Goal: Find specific page/section: Find specific page/section

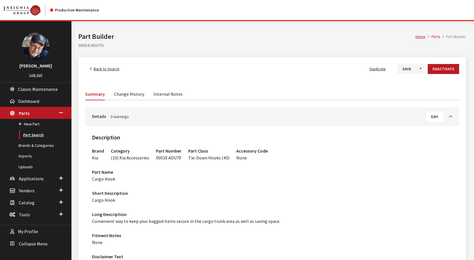
click at [31, 134] on link "Part Search" at bounding box center [35, 135] width 71 height 11
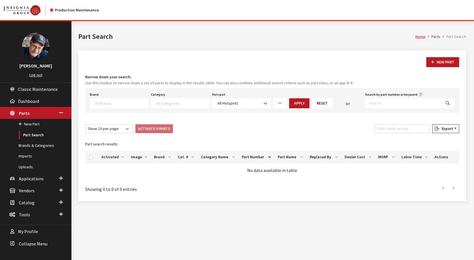
select select
click at [390, 127] on input "Filter table results" at bounding box center [402, 128] width 55 height 9
paste input "M-6067-T46"
type input "M-6067-T46"
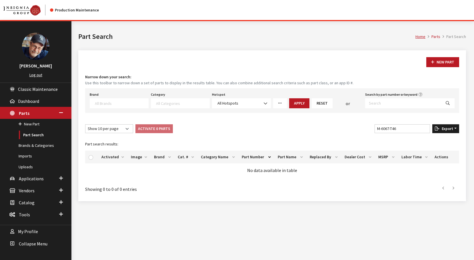
click at [444, 129] on span "Export" at bounding box center [446, 128] width 14 height 5
click at [356, 128] on div "Show 10 per page Show 25 per page Show 50 per page Show 100 per page Show 1000 …" at bounding box center [272, 129] width 376 height 11
click at [377, 102] on input "Search by part number or keyword" at bounding box center [403, 103] width 76 height 10
paste input "M-6067-T46"
type input "M-6067-T46"
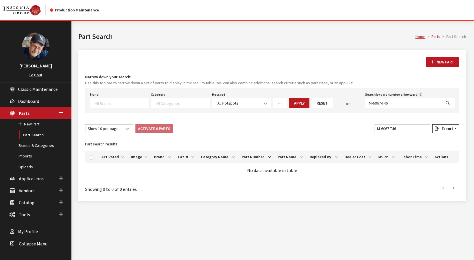
click at [448, 104] on icon "Search" at bounding box center [448, 103] width 4 height 4
select select
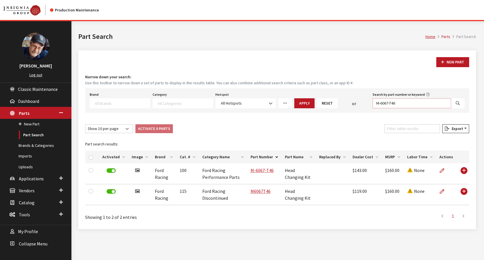
drag, startPoint x: 399, startPoint y: 103, endPoint x: 315, endPoint y: 103, distance: 84.6
click at [314, 102] on div "Brand Acura Alfa Romeo Audi BMW DoubleTake Ford Ford Racing GM GST Honda Hyunda…" at bounding box center [277, 100] width 377 height 18
type input "R5F58AC200"
select select
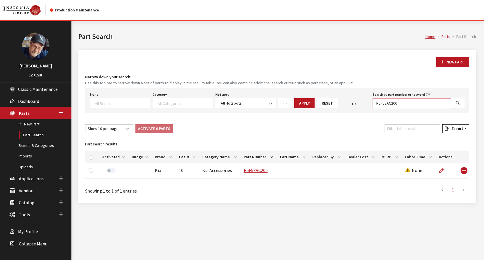
drag, startPoint x: 400, startPoint y: 102, endPoint x: 366, endPoint y: 102, distance: 34.6
click at [366, 102] on div "Brand Acura Alfa Romeo Audi BMW DoubleTake Ford Ford Racing GM GST Honda Hyunda…" at bounding box center [277, 100] width 377 height 18
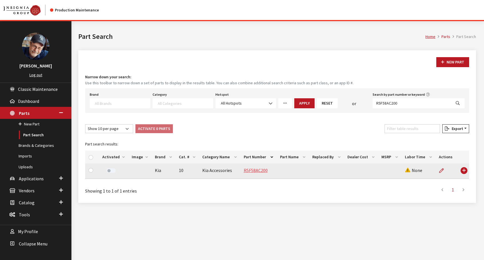
click at [248, 170] on link "R5F58AC200" at bounding box center [256, 170] width 24 height 6
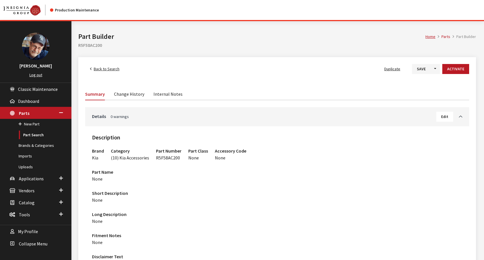
click at [132, 95] on link "Change History" at bounding box center [129, 94] width 30 height 12
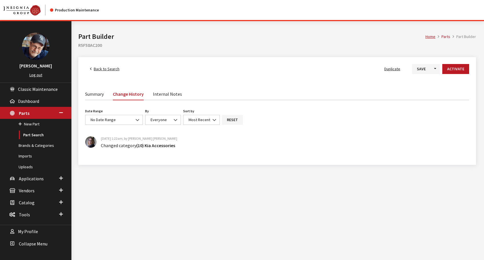
click at [91, 94] on link "Summary" at bounding box center [94, 94] width 19 height 12
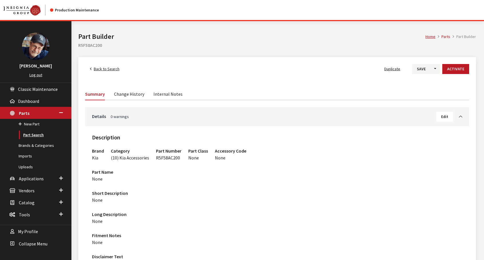
click at [33, 136] on link "Part Search" at bounding box center [35, 135] width 71 height 11
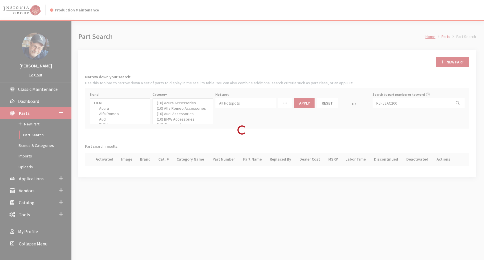
select select
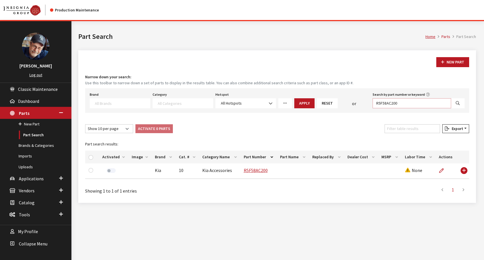
drag, startPoint x: 406, startPoint y: 103, endPoint x: 329, endPoint y: 97, distance: 76.8
click at [329, 97] on div "Brand Acura Alfa Romeo Audi BMW DoubleTake Ford Ford Racing GM GST Honda Hyunda…" at bounding box center [277, 100] width 377 height 18
paste input "916B5IT0"
type input "916B5IT000"
click at [457, 103] on icon "Search" at bounding box center [458, 103] width 4 height 4
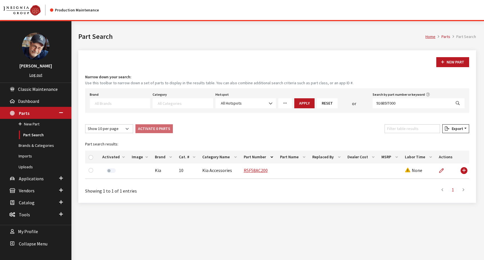
select select
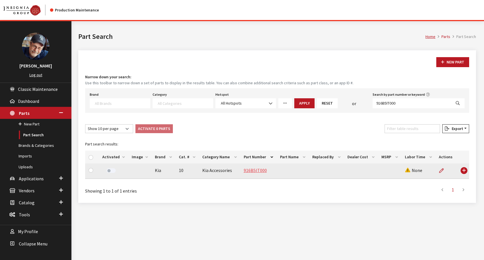
click at [248, 170] on link "916B5IT000" at bounding box center [255, 170] width 23 height 6
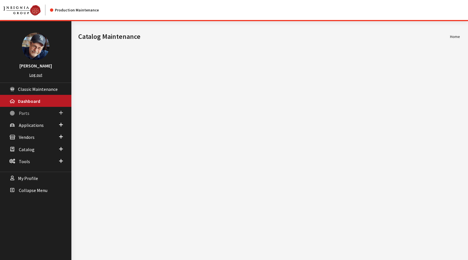
click at [22, 116] on span "Parts" at bounding box center [24, 113] width 11 height 6
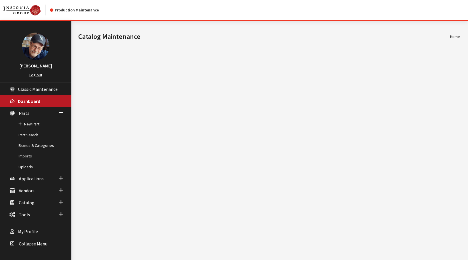
click at [25, 157] on link "Imports" at bounding box center [35, 156] width 71 height 11
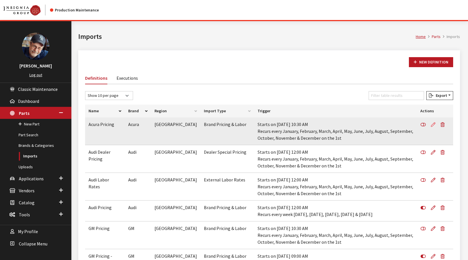
click at [435, 123] on icon at bounding box center [433, 125] width 5 height 5
